Goal: Task Accomplishment & Management: Manage account settings

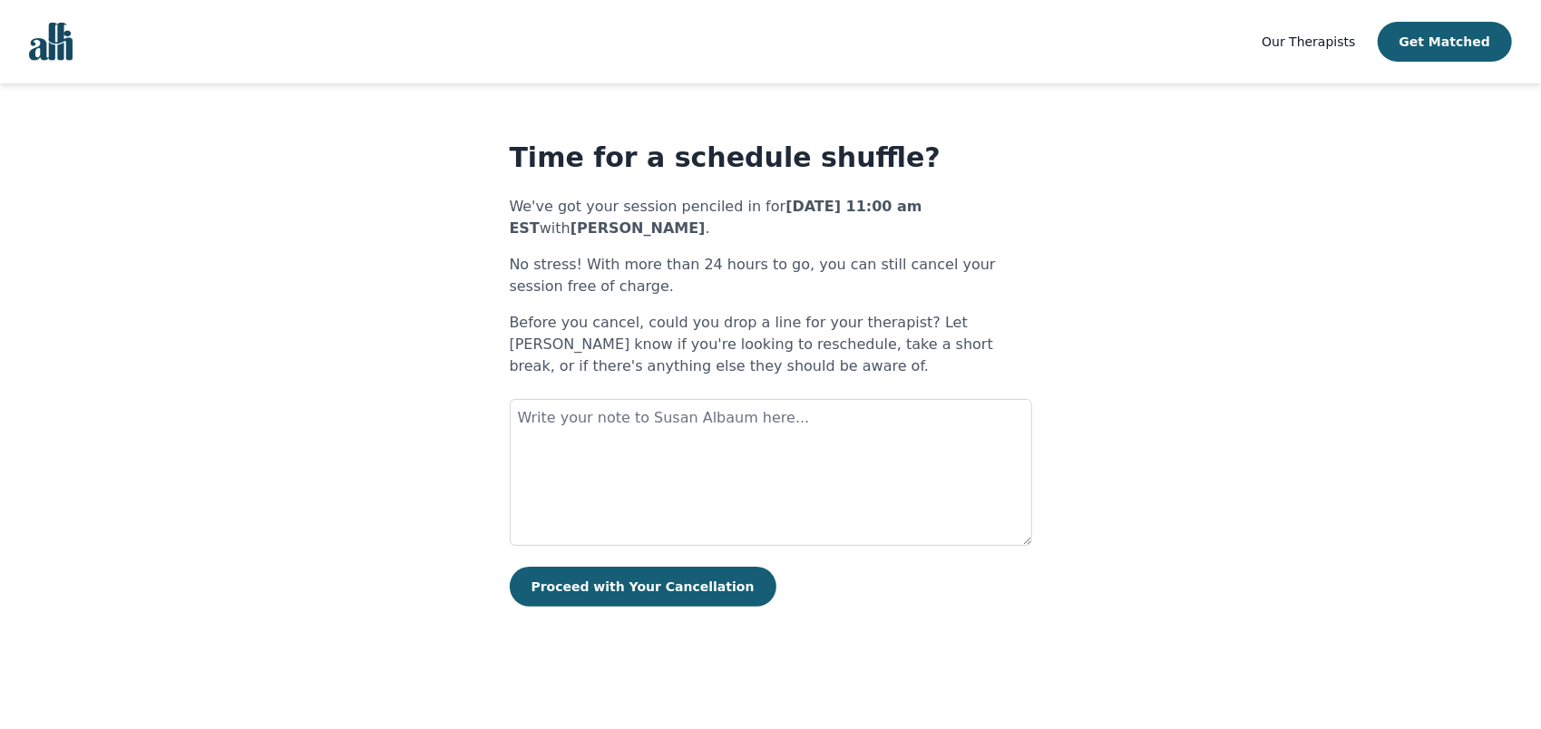
click at [132, 220] on main "Time for a schedule shuffle? We've got your session penciled in for [DATE] 11:0…" at bounding box center [770, 373] width 1541 height 465
click at [682, 464] on textarea at bounding box center [771, 472] width 522 height 147
click at [1452, 451] on main "Time for a schedule shuffle? We've got your session penciled in for [DATE] 11:0…" at bounding box center [770, 373] width 1541 height 465
click at [791, 432] on textarea "Hello [PERSON_NAME], I hope you are doing well. I" at bounding box center [771, 472] width 522 height 147
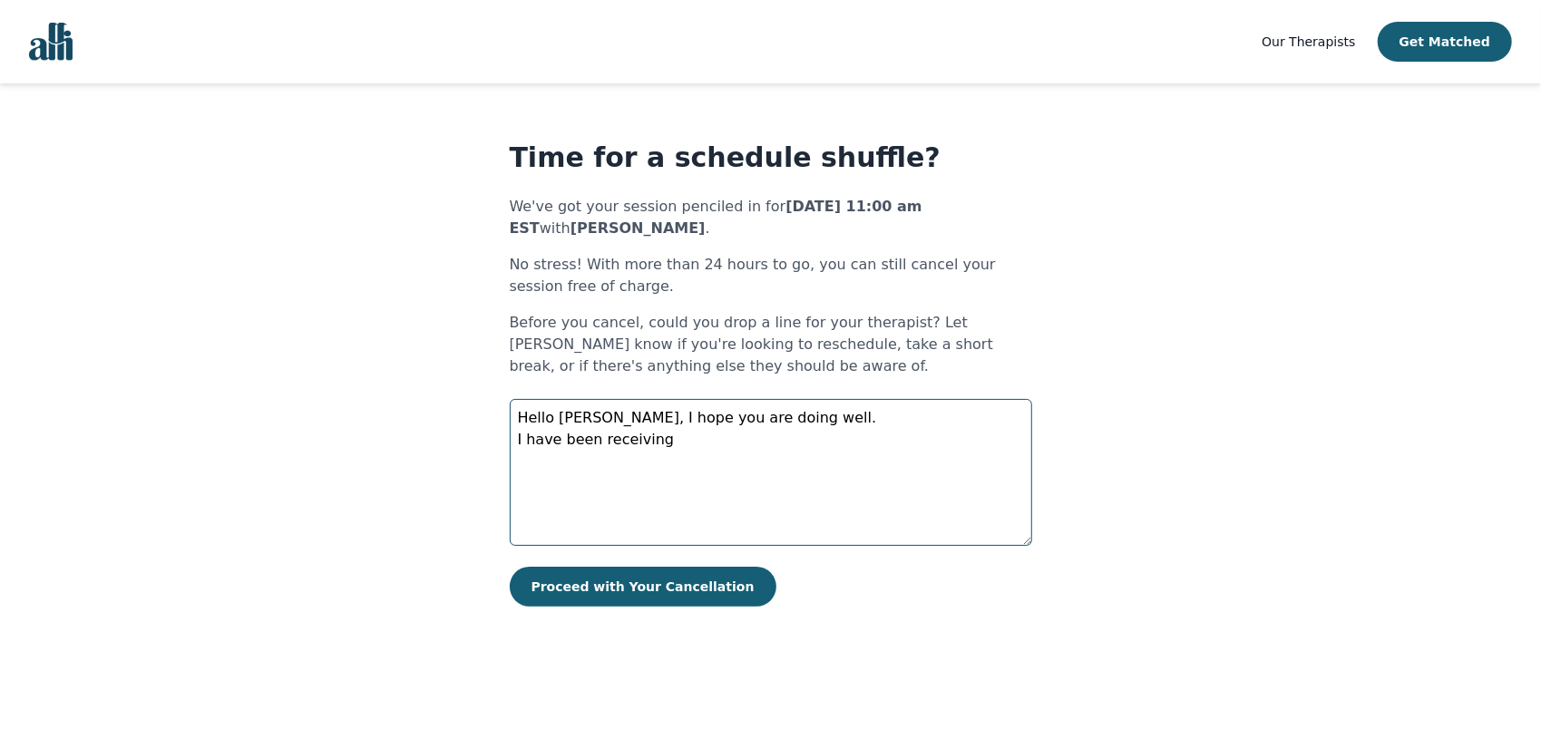
drag, startPoint x: 674, startPoint y: 444, endPoint x: 528, endPoint y: 455, distance: 146.4
click at [528, 455] on textarea "Hello [PERSON_NAME], I hope you are doing well. I have been receiving" at bounding box center [771, 472] width 522 height 147
click at [379, 586] on main "Time for a schedule shuffle? We've got your session penciled in for [DATE] 11:0…" at bounding box center [770, 373] width 1541 height 465
click at [633, 457] on textarea "Hello [PERSON_NAME], I hope you are doing well. I am" at bounding box center [771, 472] width 522 height 147
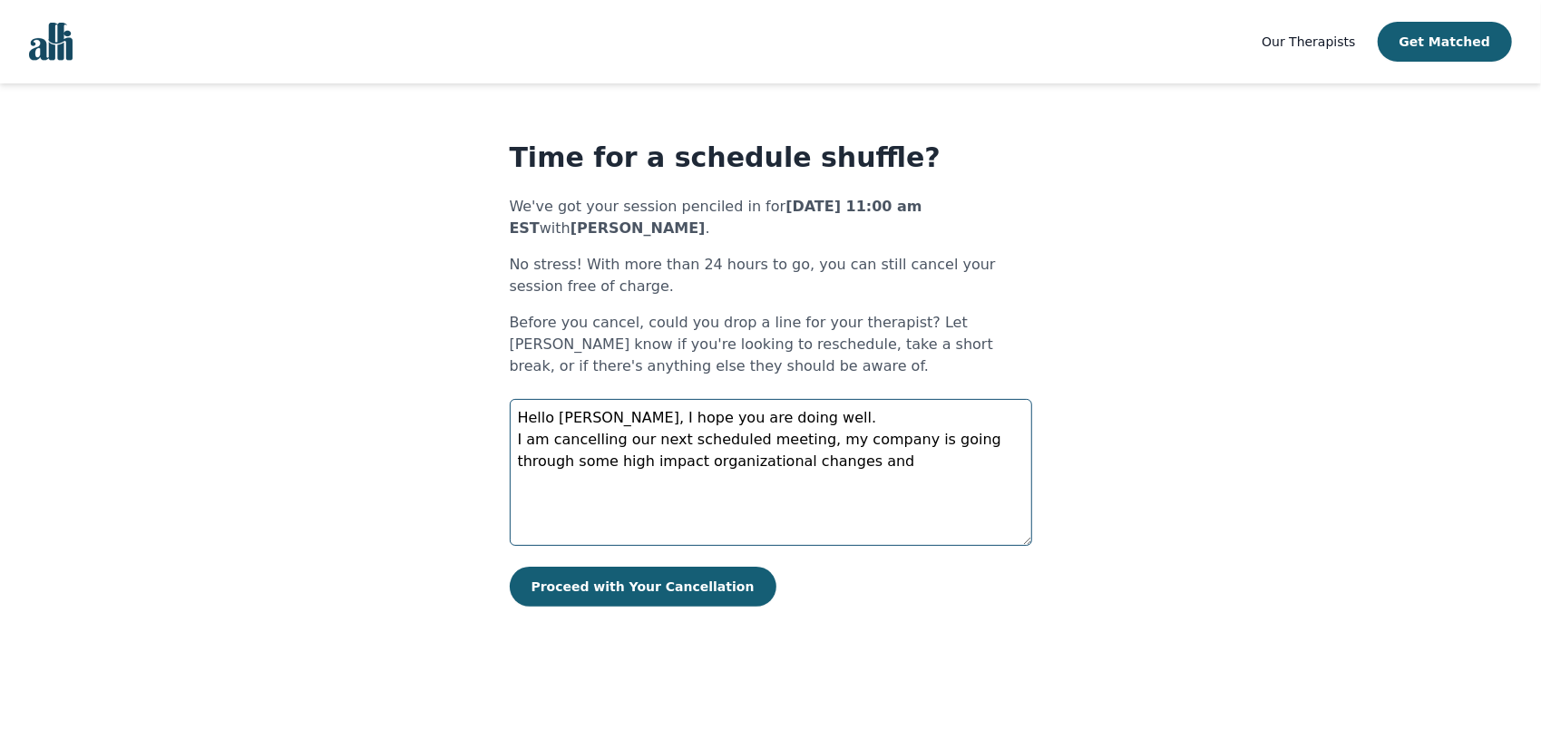
drag, startPoint x: 635, startPoint y: 463, endPoint x: 559, endPoint y: 471, distance: 76.6
click at [559, 471] on textarea "Hello [PERSON_NAME], I hope you are doing well. I am cancelling our next schedu…" at bounding box center [771, 472] width 522 height 147
click at [792, 460] on textarea "Hello [PERSON_NAME], I hope you are doing well. I am cancelling our next schedu…" at bounding box center [771, 472] width 522 height 147
drag, startPoint x: 812, startPoint y: 443, endPoint x: 503, endPoint y: 444, distance: 309.3
click at [503, 444] on main "Time for a schedule shuffle? We've got your session penciled in for [DATE] 11:0…" at bounding box center [770, 373] width 1541 height 465
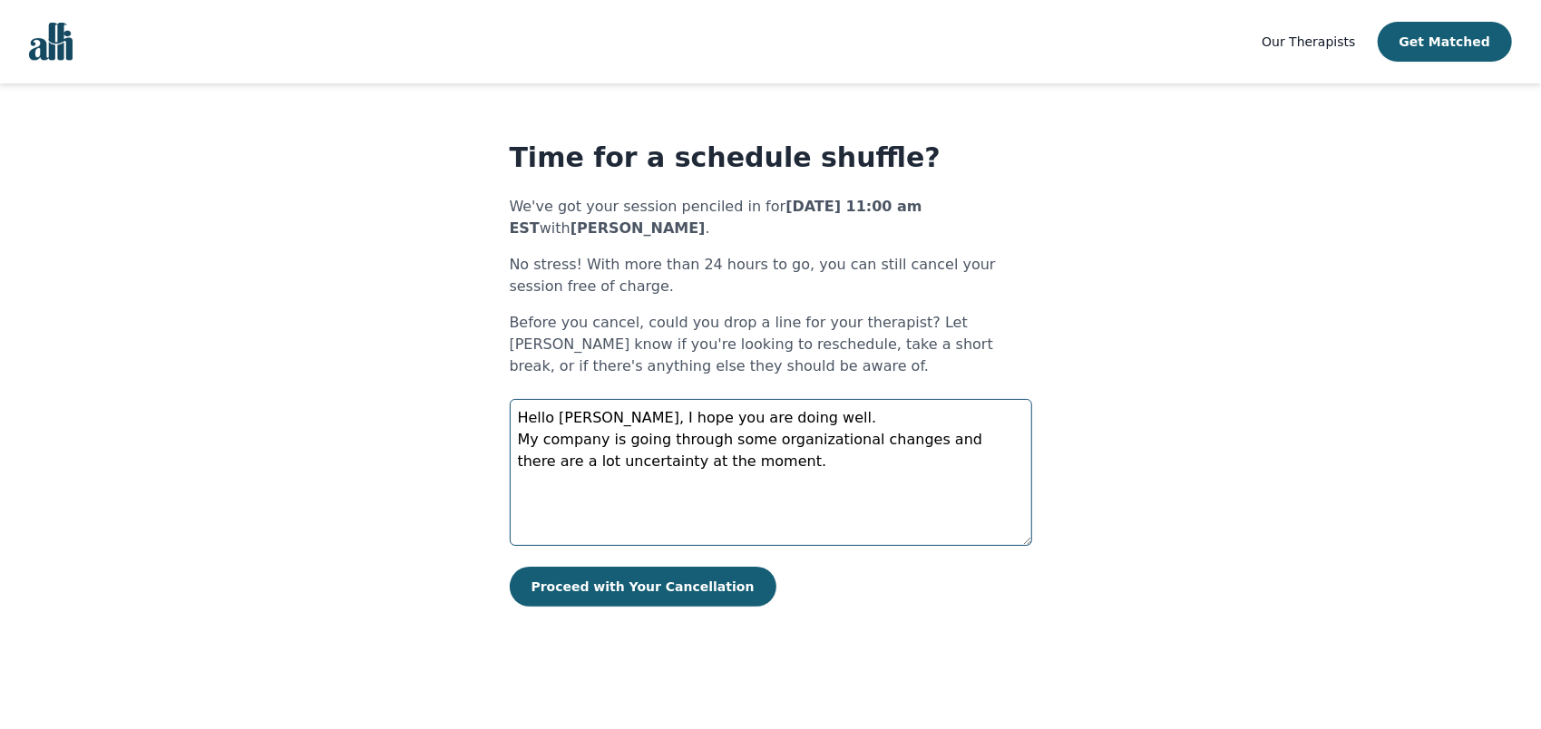
click at [576, 481] on textarea "Hello [PERSON_NAME], I hope you are doing well. My company is going through som…" at bounding box center [771, 472] width 522 height 147
click at [712, 470] on textarea "Hello [PERSON_NAME], I hope you are doing well. My company is going through som…" at bounding box center [771, 472] width 522 height 147
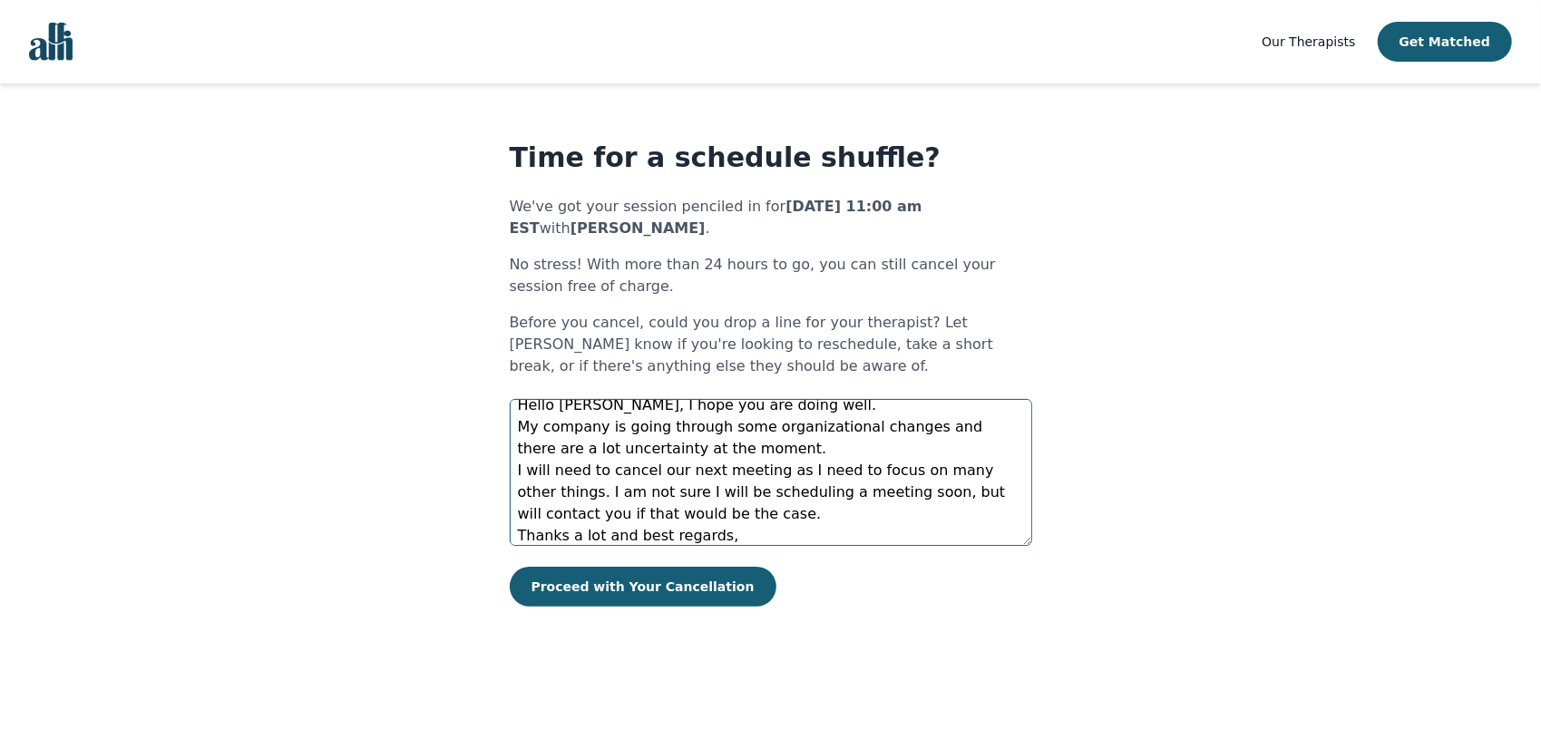
scroll to position [34, 0]
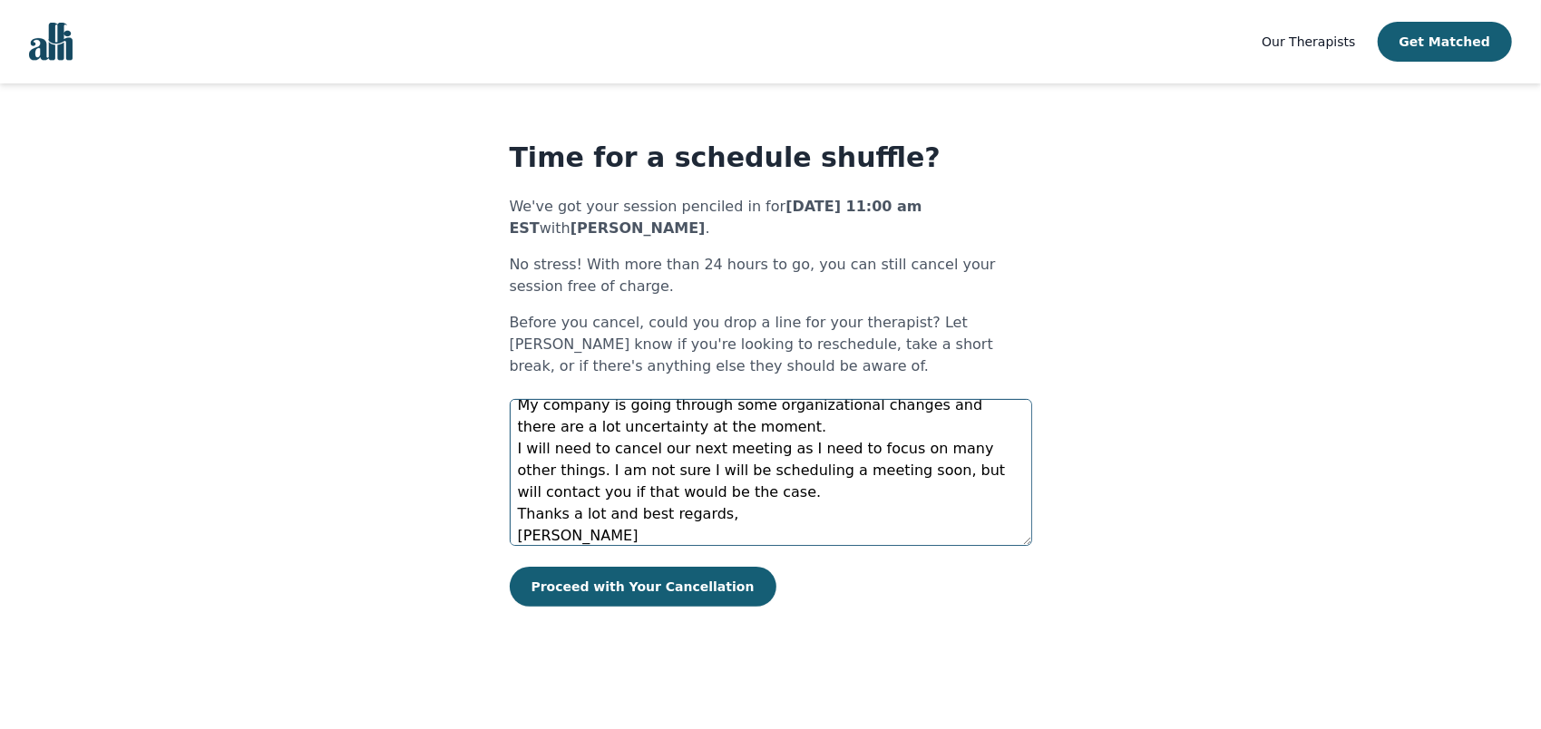
type textarea "Hello [PERSON_NAME], I hope you are doing well. My company is going through som…"
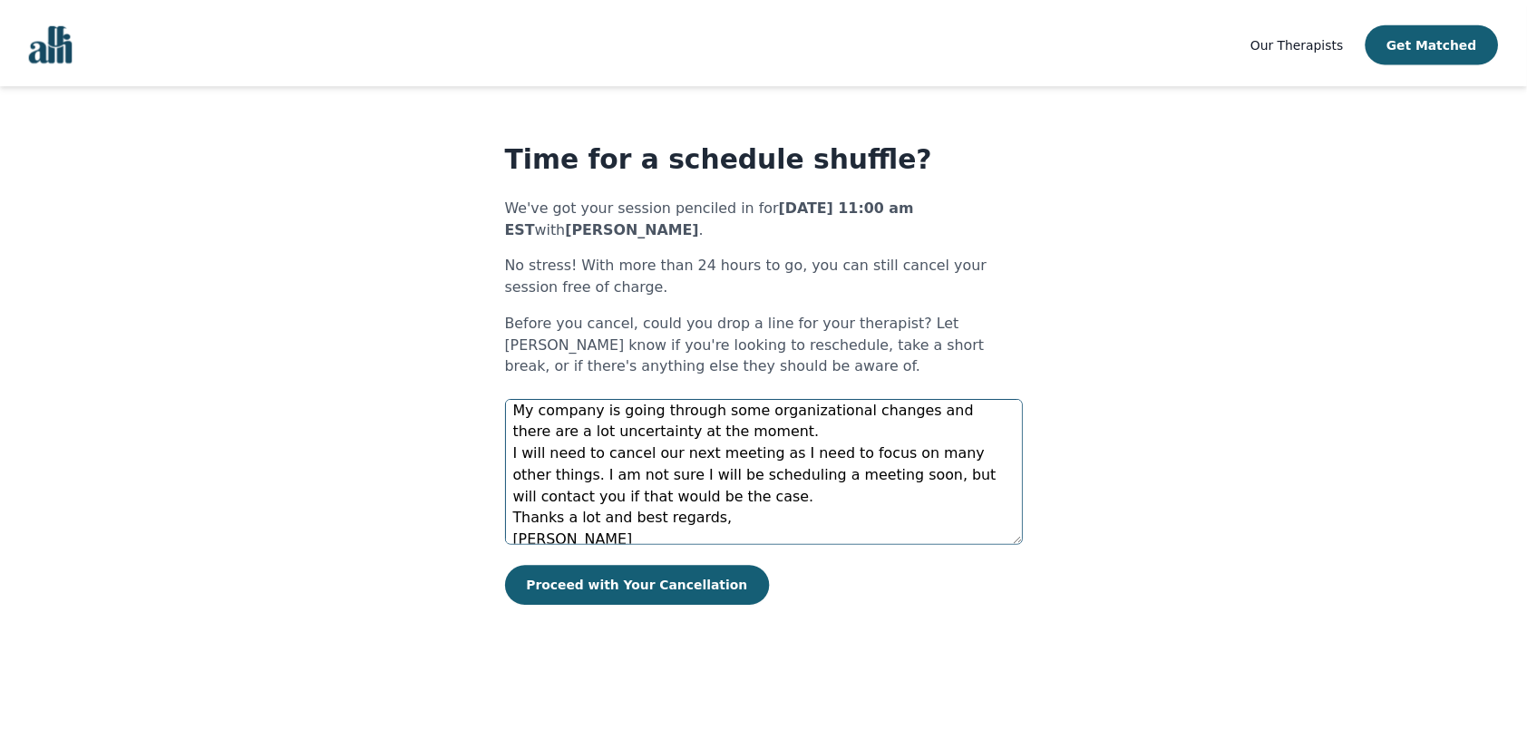
scroll to position [44, 0]
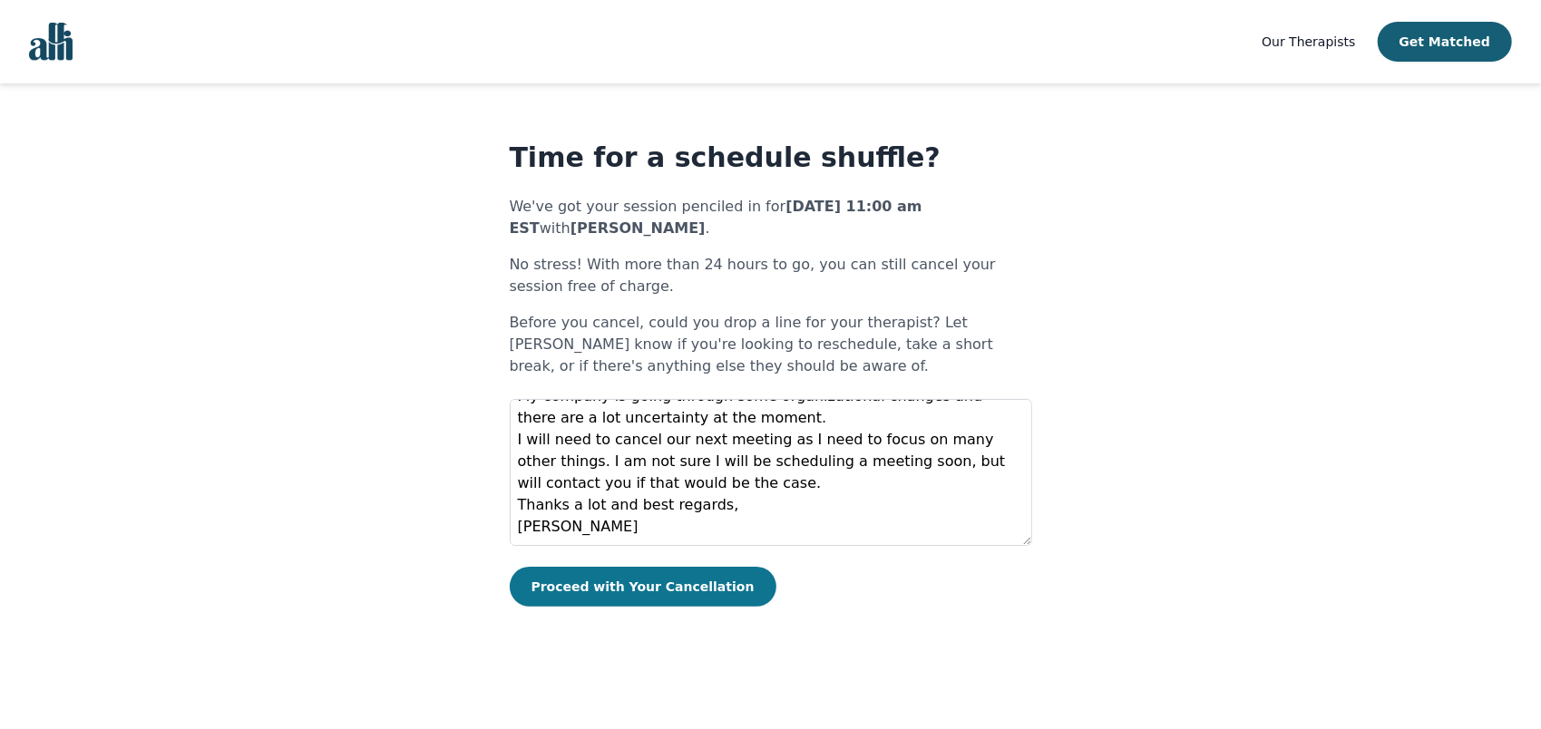
click at [650, 590] on button "Proceed with Your Cancellation" at bounding box center [643, 587] width 267 height 40
